Goal: Task Accomplishment & Management: Use online tool/utility

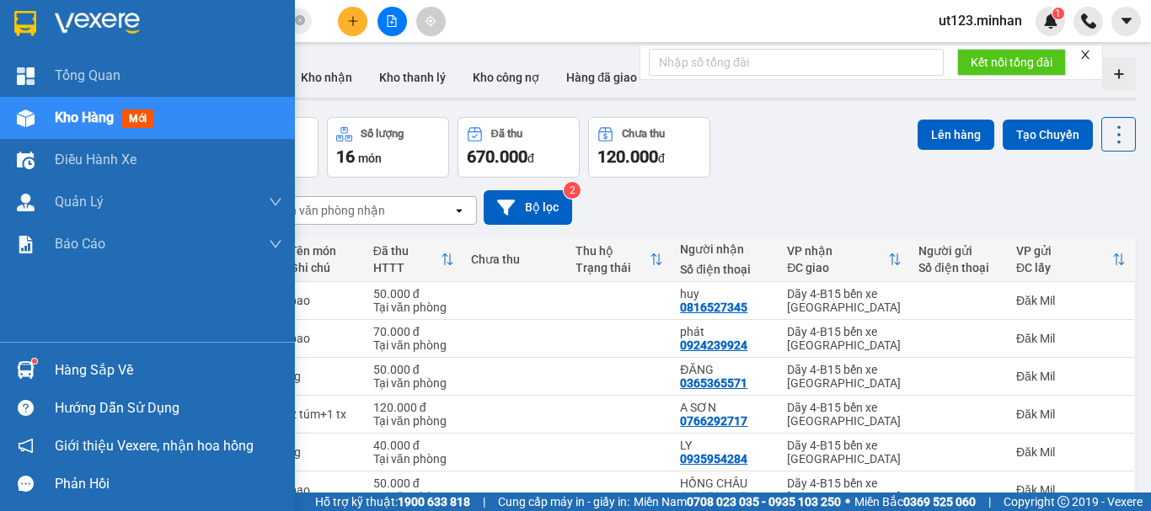
click at [17, 111] on img at bounding box center [26, 119] width 18 height 18
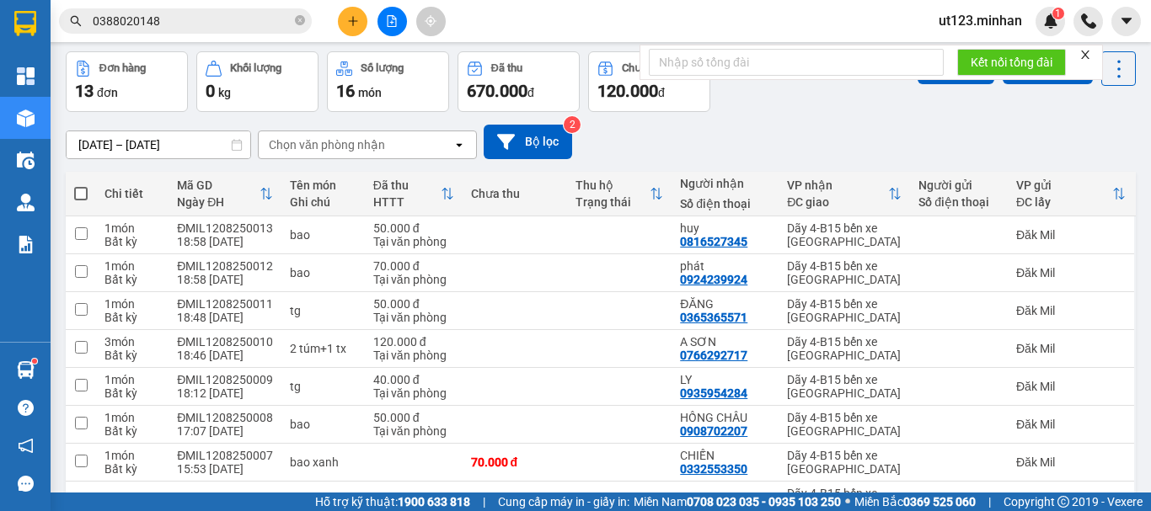
scroll to position [84, 0]
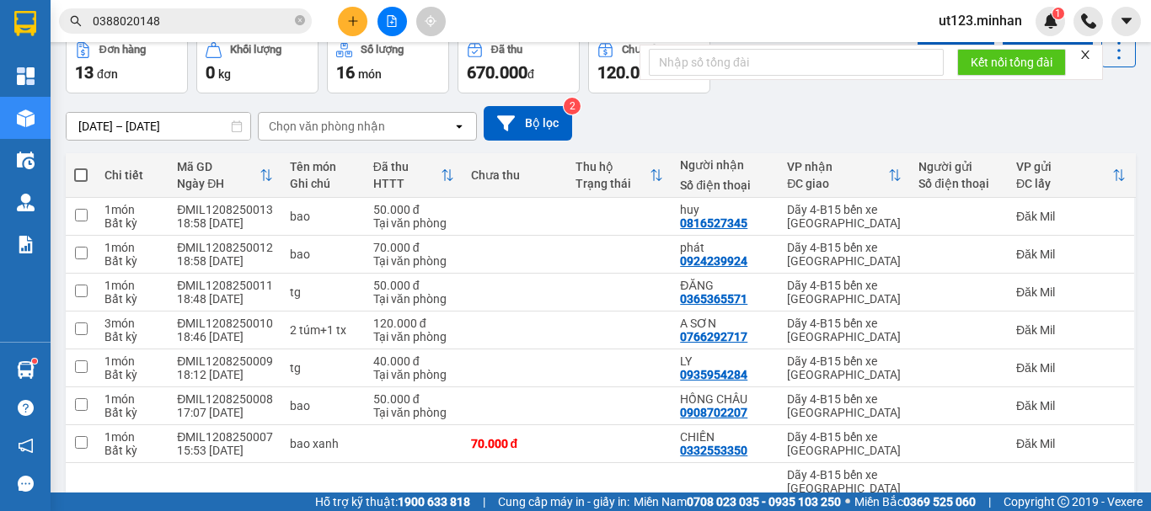
click at [84, 176] on span at bounding box center [80, 175] width 13 height 13
click at [81, 167] on input "checkbox" at bounding box center [81, 167] width 0 height 0
checkbox input "true"
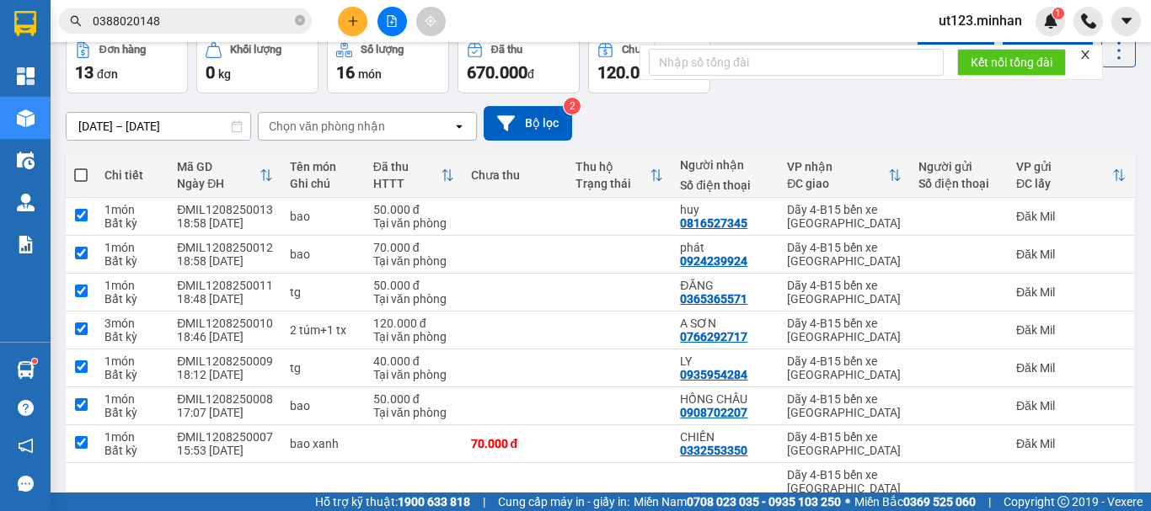
checkbox input "true"
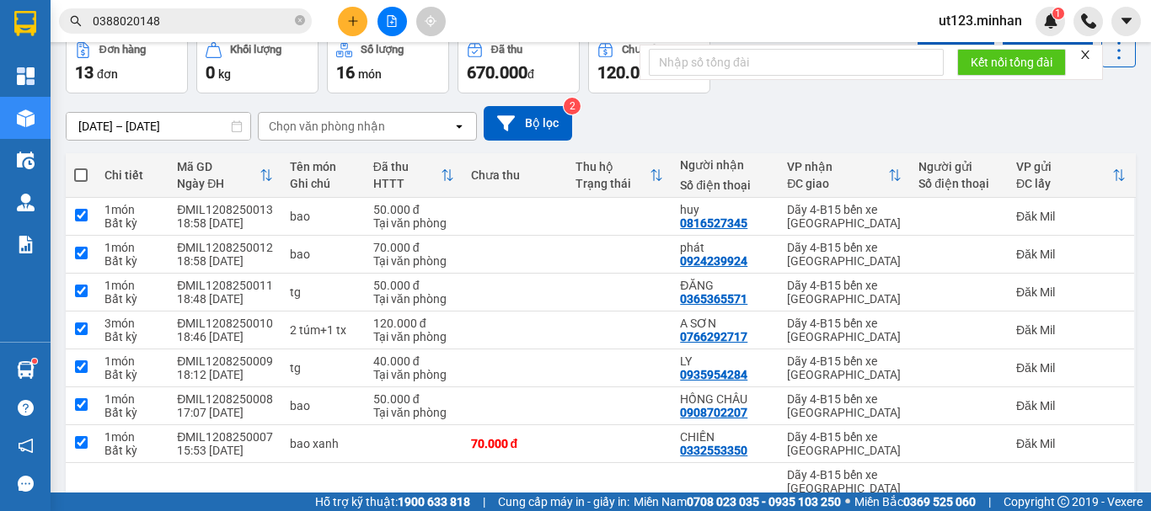
checkbox input "true"
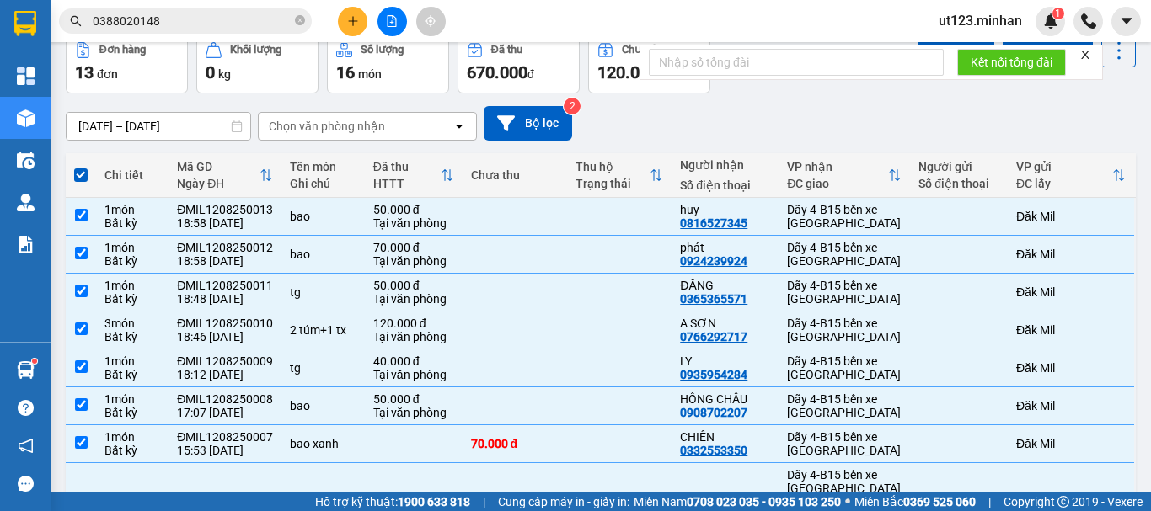
scroll to position [265, 0]
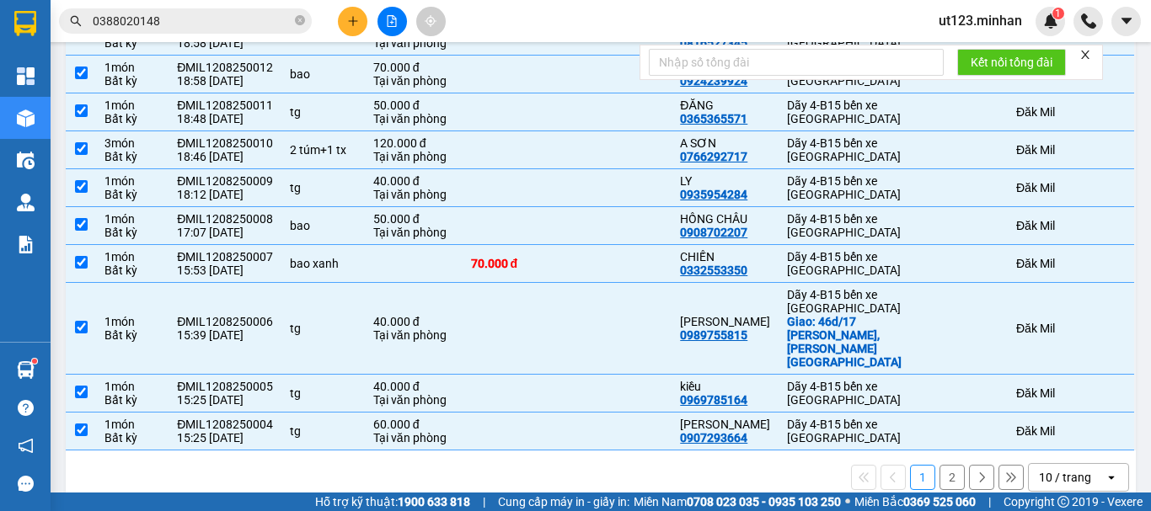
click at [1039, 469] on div "10 / trang" at bounding box center [1065, 477] width 52 height 17
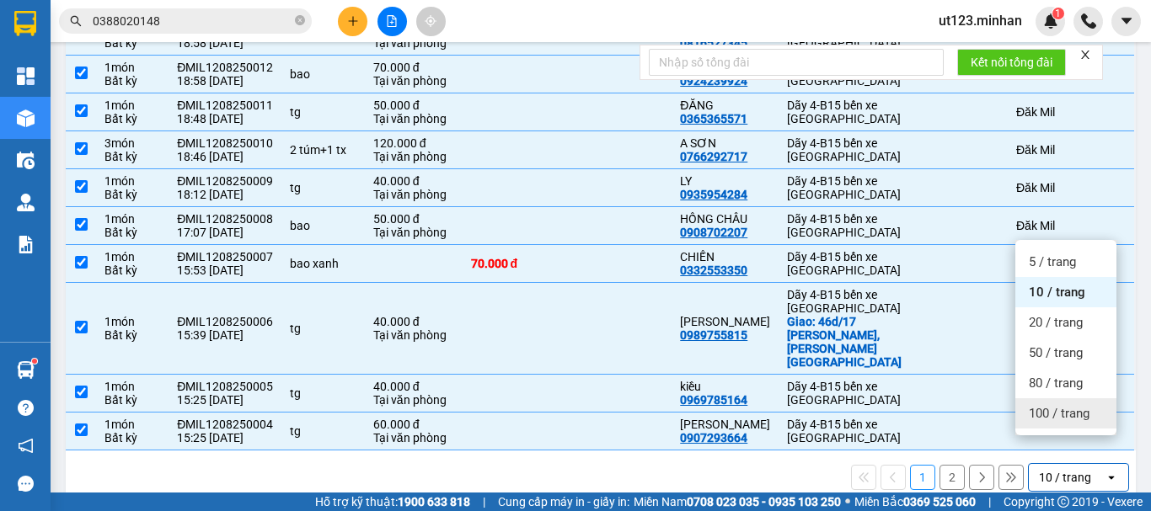
click at [1062, 420] on span "100 / trang" at bounding box center [1059, 413] width 61 height 17
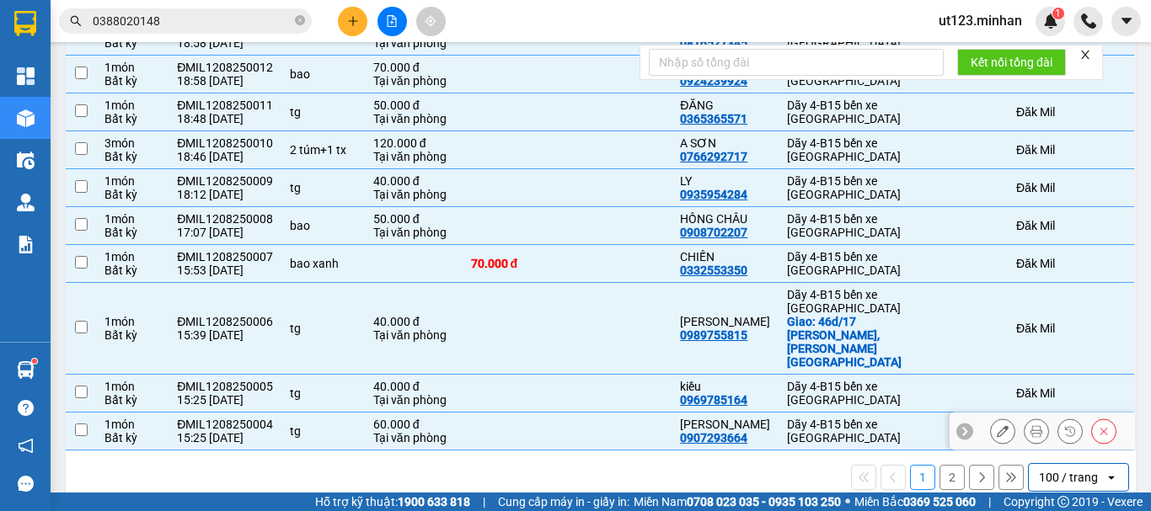
checkbox input "false"
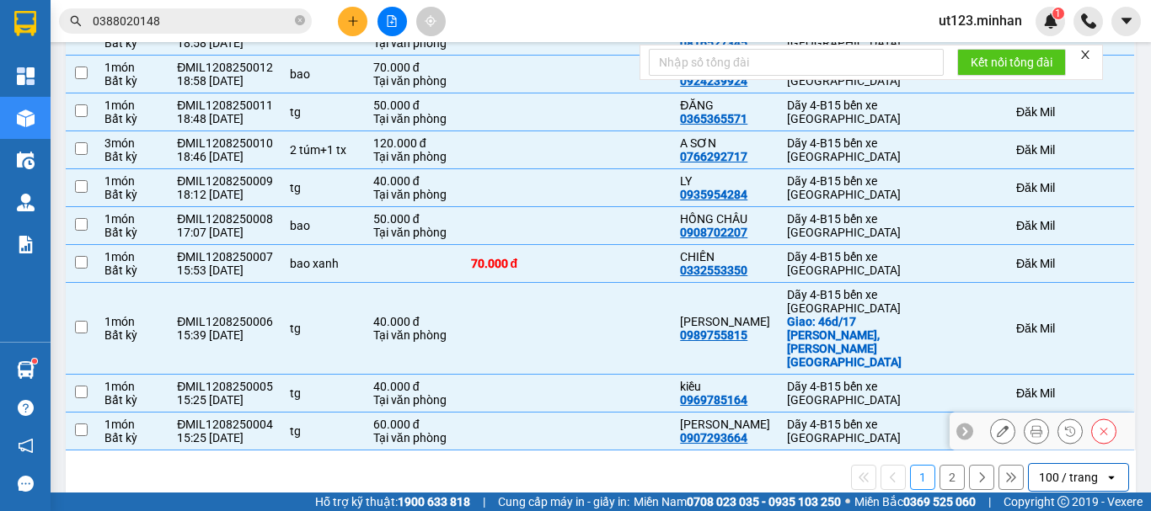
checkbox input "false"
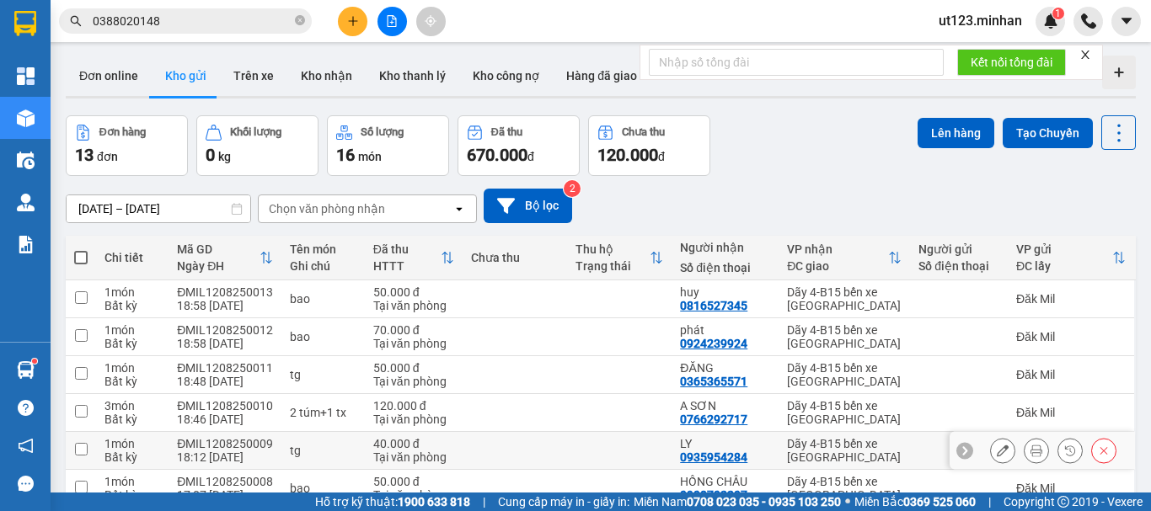
scroll to position [0, 0]
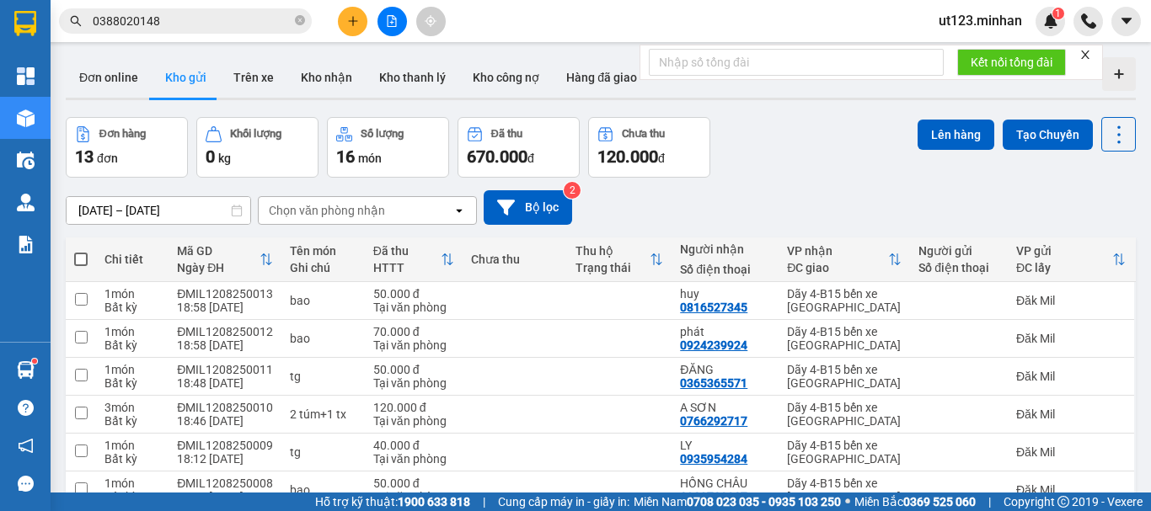
drag, startPoint x: 78, startPoint y: 260, endPoint x: 115, endPoint y: 245, distance: 39.0
click at [78, 260] on span at bounding box center [80, 259] width 13 height 13
click at [81, 251] on input "checkbox" at bounding box center [81, 251] width 0 height 0
checkbox input "true"
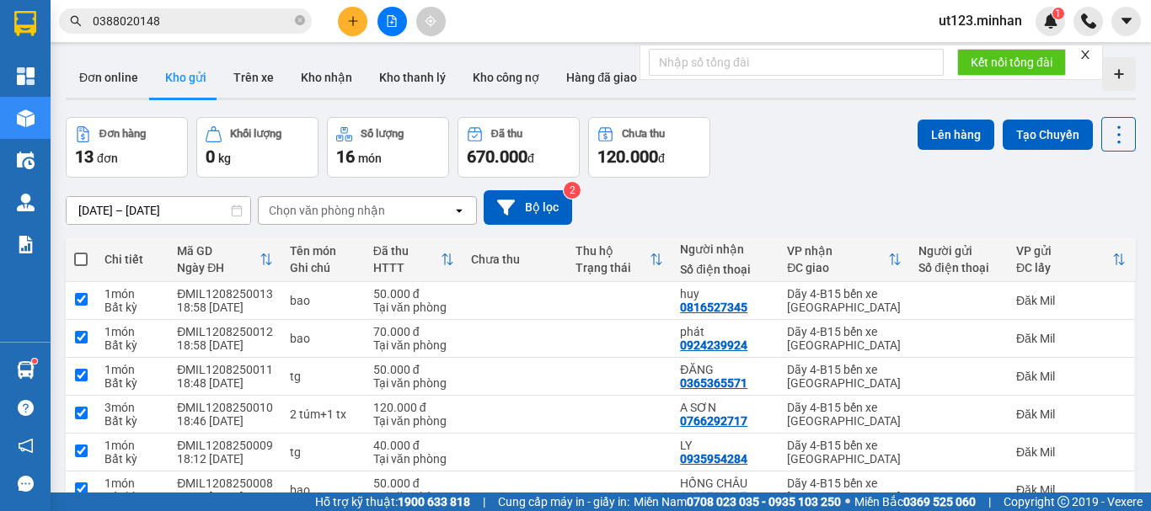
checkbox input "true"
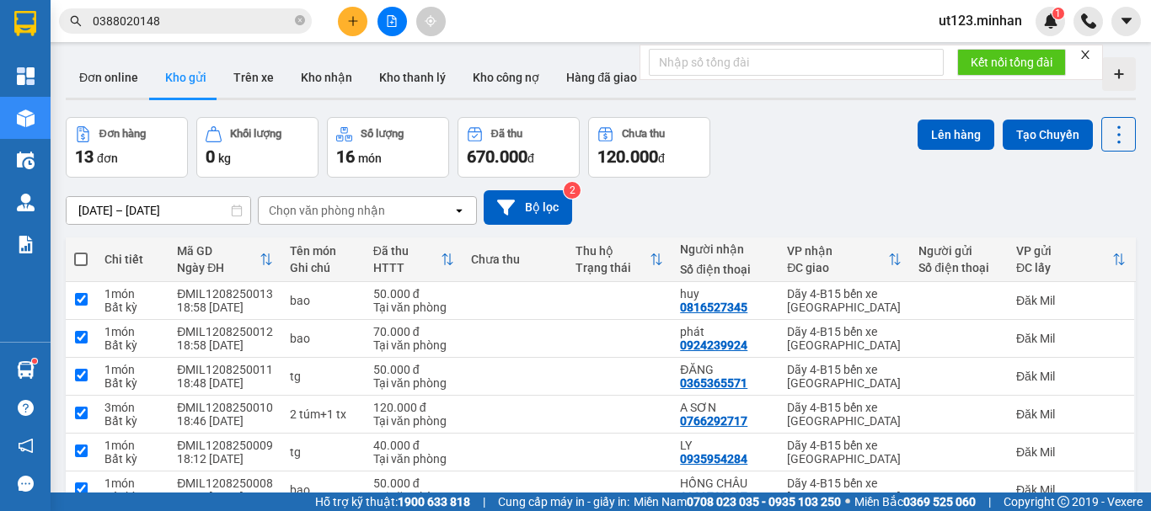
checkbox input "true"
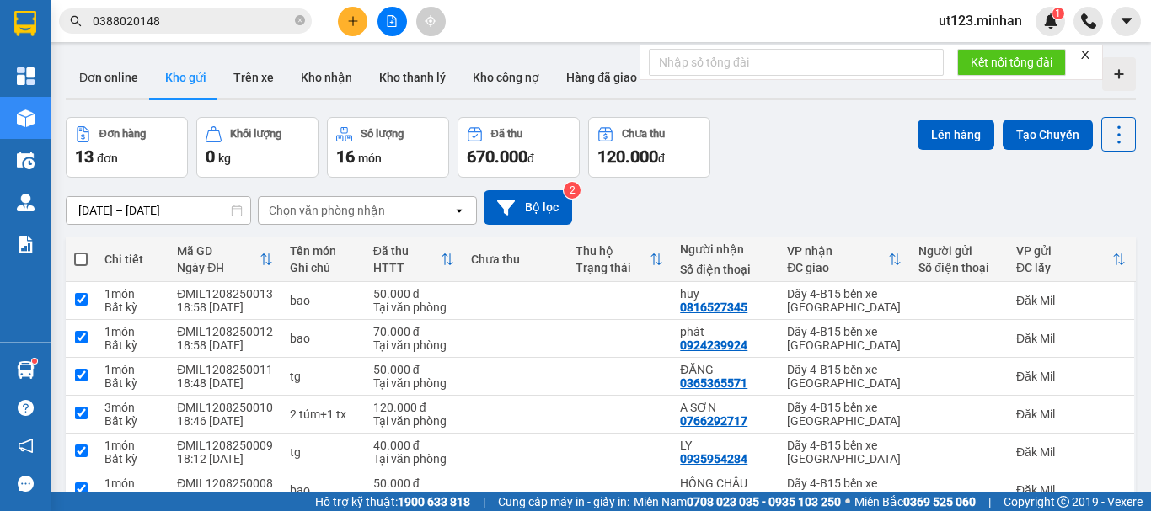
checkbox input "true"
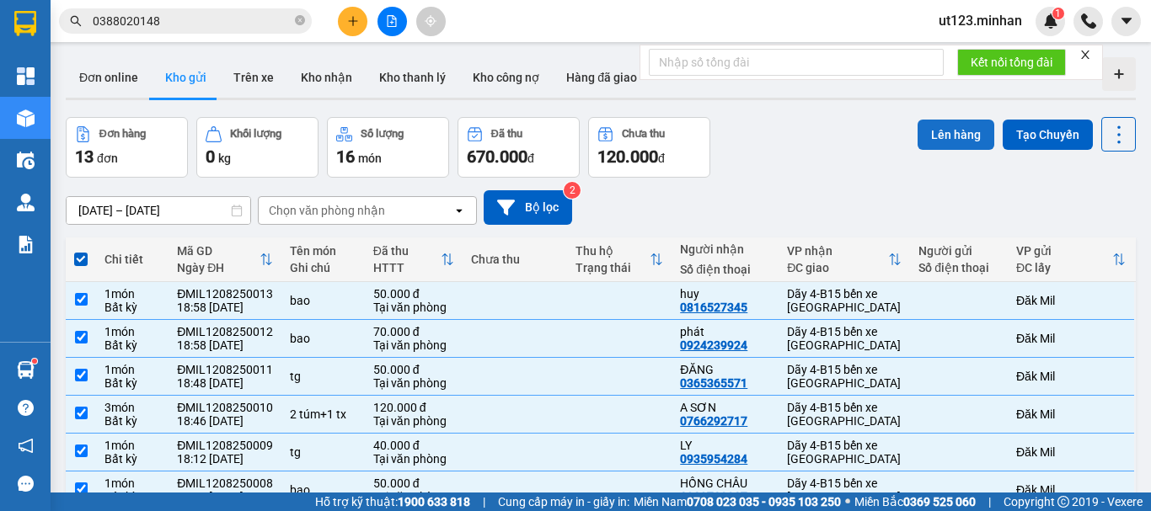
click at [951, 132] on button "Lên hàng" at bounding box center [956, 135] width 77 height 30
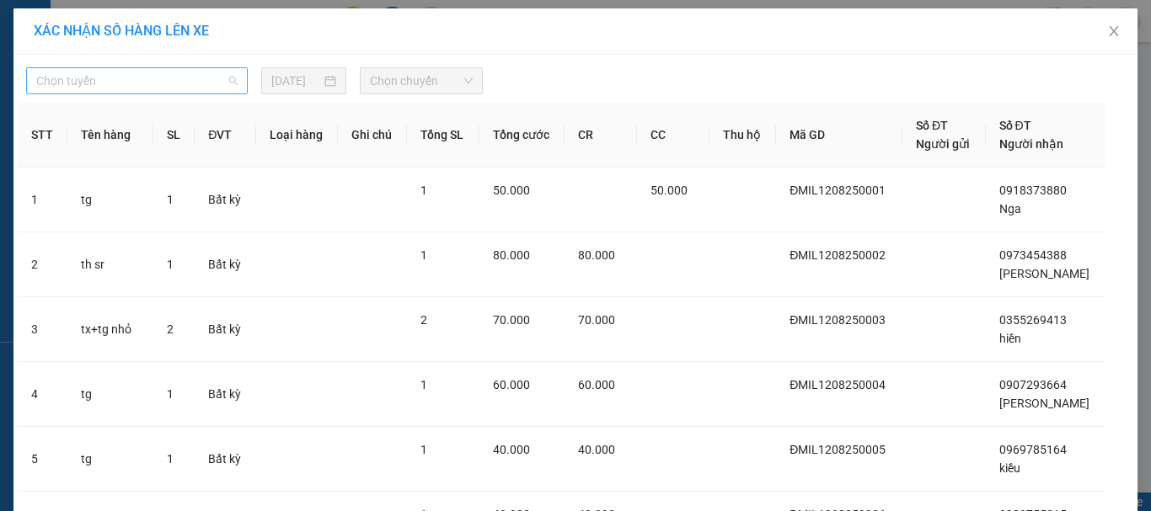
click at [172, 71] on span "Chọn tuyến" at bounding box center [136, 80] width 201 height 25
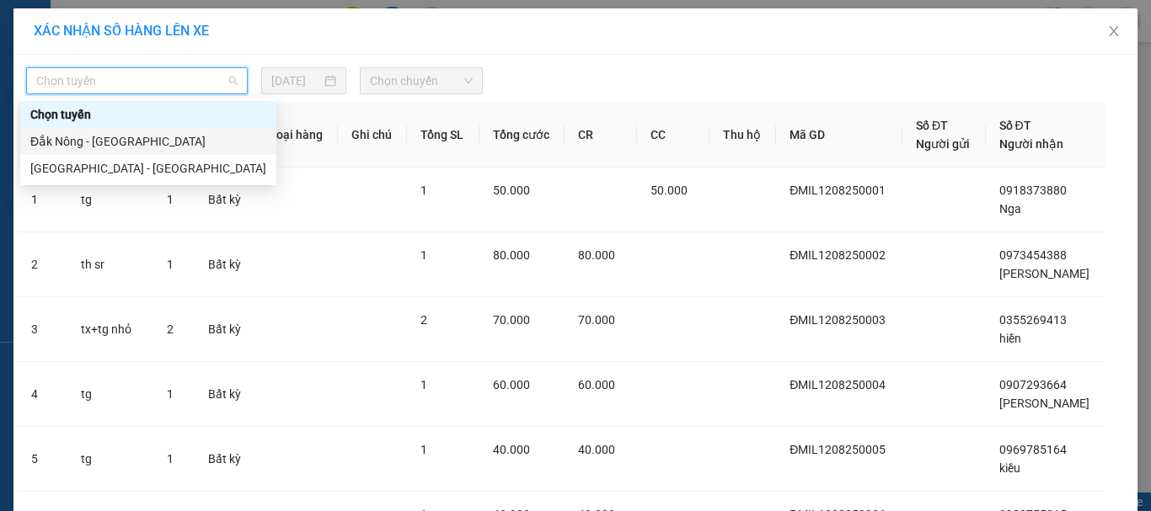
click at [129, 140] on div "Đắk Nông - [GEOGRAPHIC_DATA]" at bounding box center [148, 141] width 236 height 19
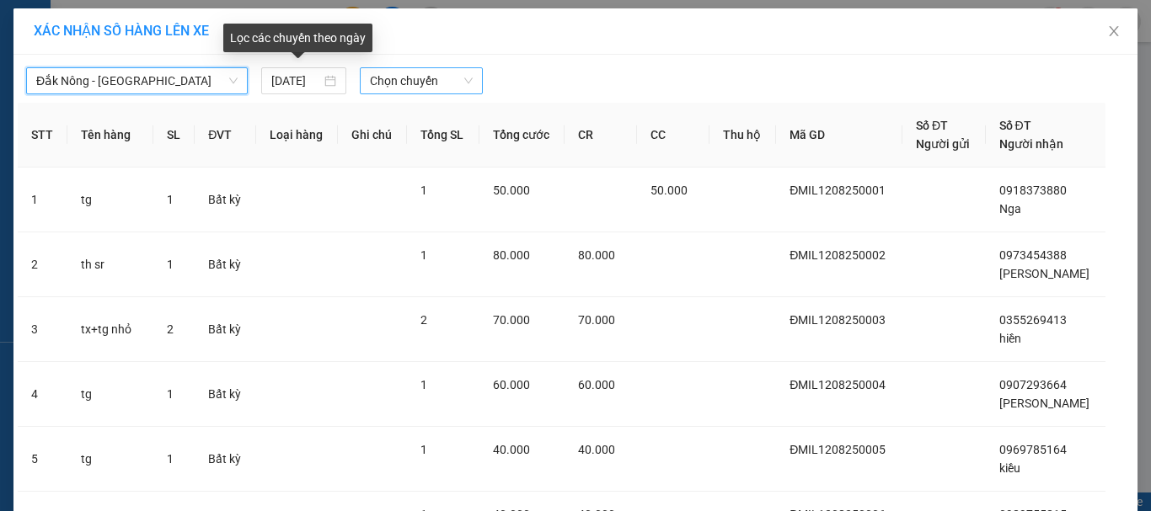
click at [385, 75] on span "Chọn chuyến" at bounding box center [422, 80] width 104 height 25
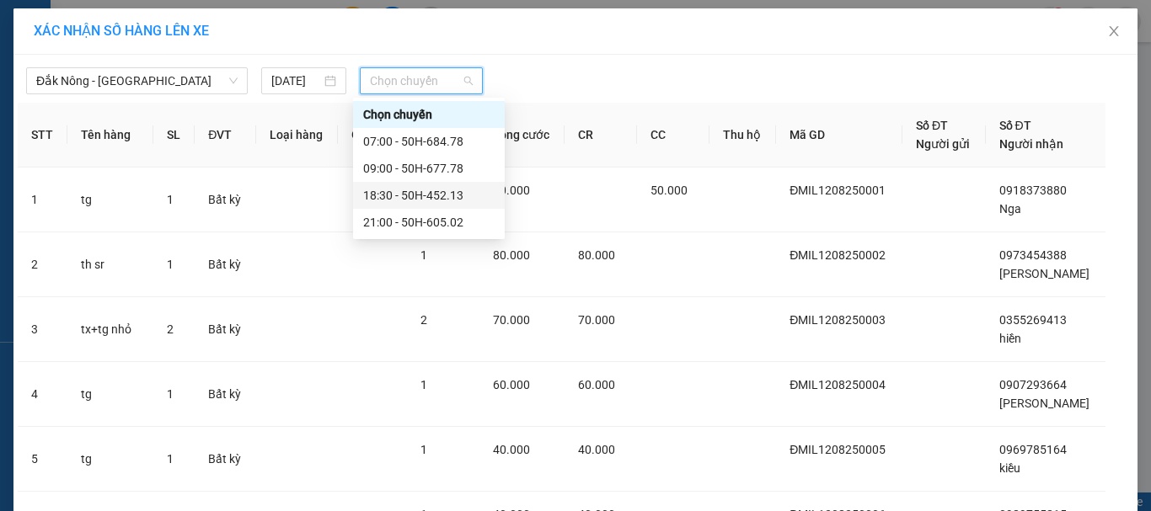
click at [449, 193] on div "18:30 - 50H-452.13" at bounding box center [428, 195] width 131 height 19
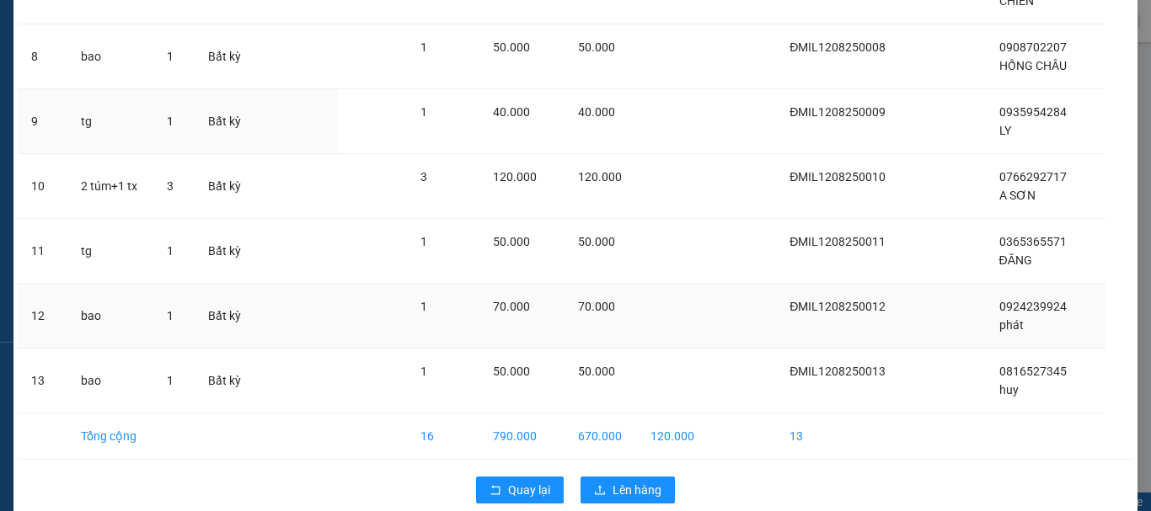
scroll to position [633, 0]
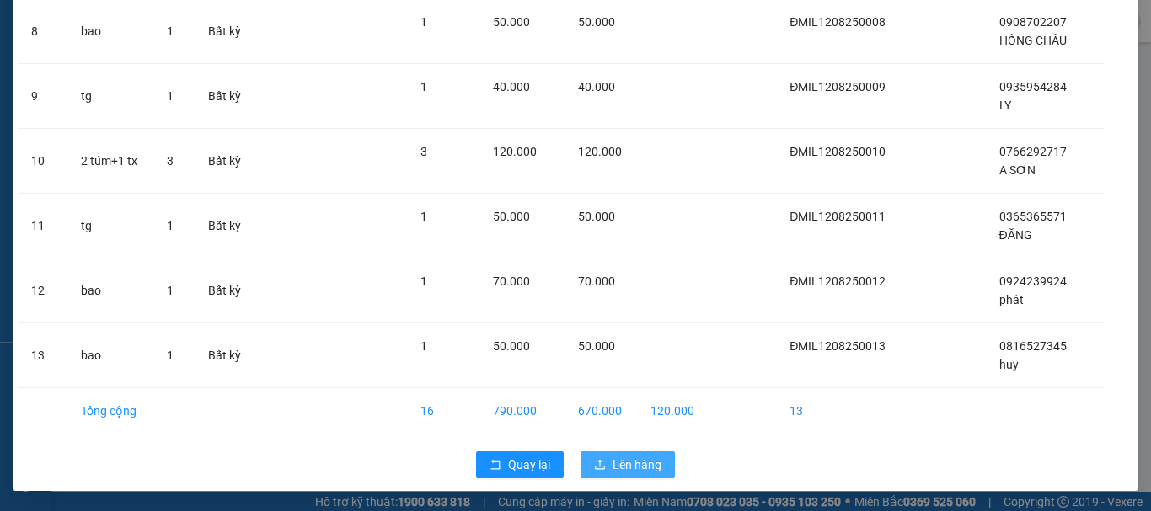
click at [623, 466] on span "Lên hàng" at bounding box center [637, 465] width 49 height 19
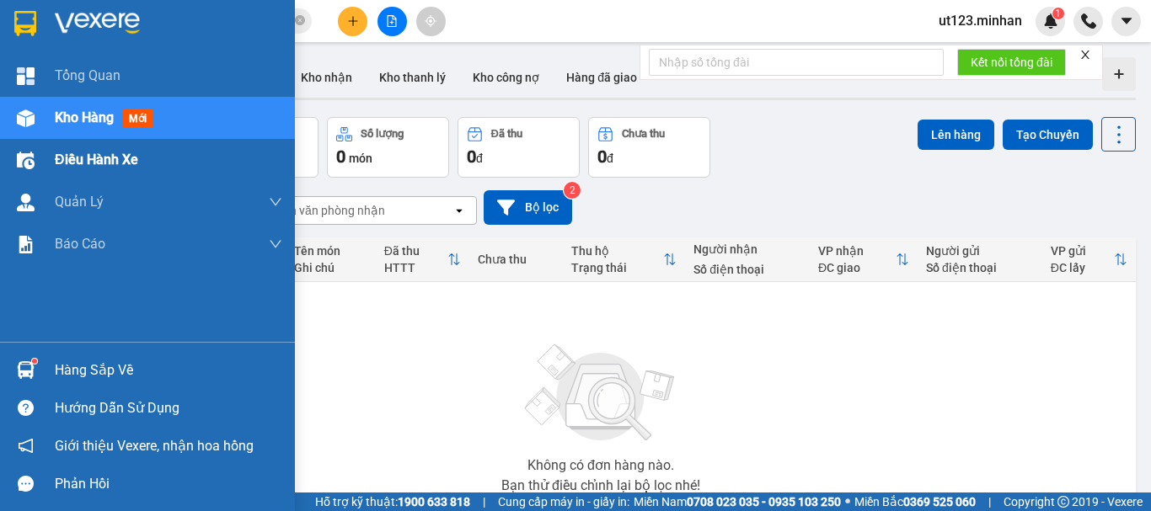
drag, startPoint x: 77, startPoint y: 115, endPoint x: 88, endPoint y: 163, distance: 50.3
click at [78, 115] on span "Kho hàng" at bounding box center [84, 118] width 59 height 16
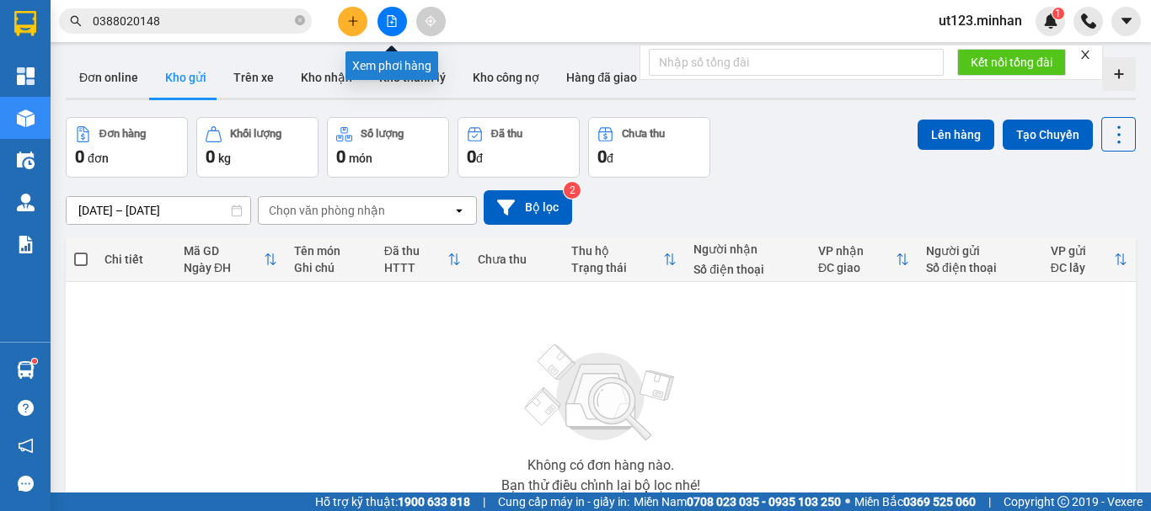
click at [397, 26] on icon "file-add" at bounding box center [392, 21] width 12 height 12
